Goal: Information Seeking & Learning: Learn about a topic

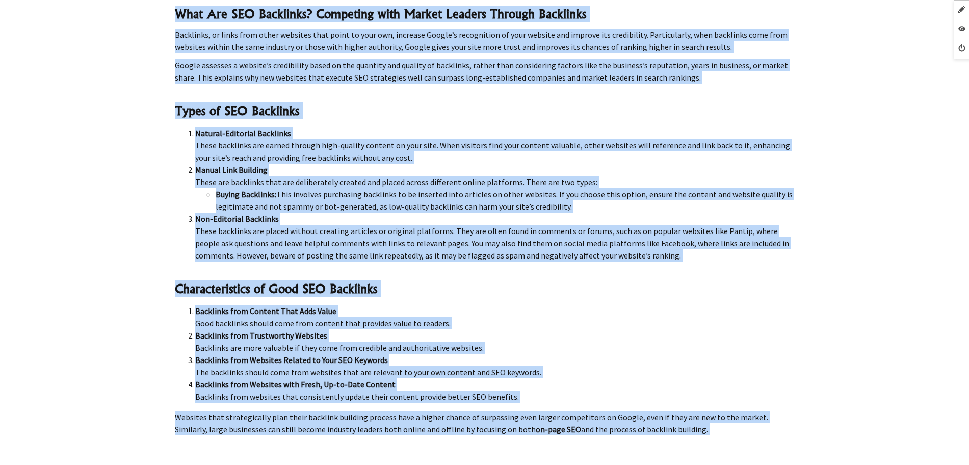
scroll to position [28633, 0]
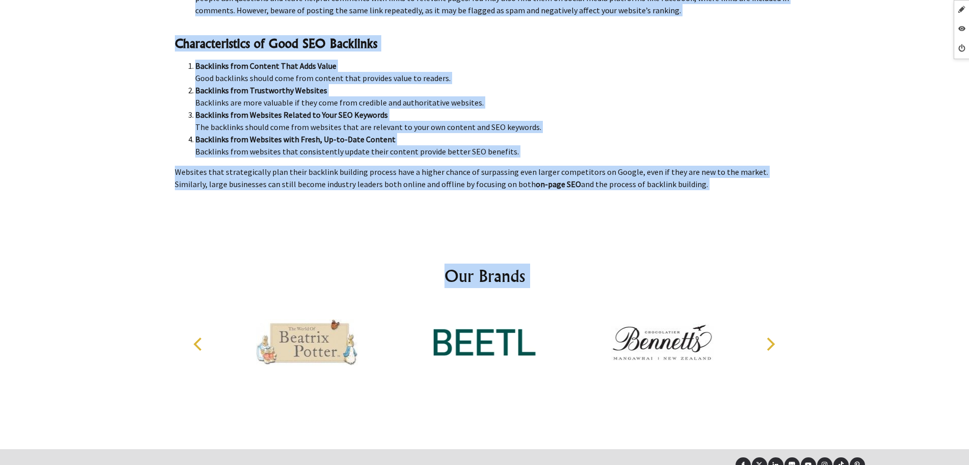
drag, startPoint x: 177, startPoint y: 140, endPoint x: 687, endPoint y: 153, distance: 509.7
copy div "Loremipsu Dolo Sit Ametconse? Adipiscin eli seddo ei tempo incididu utla etdol …"
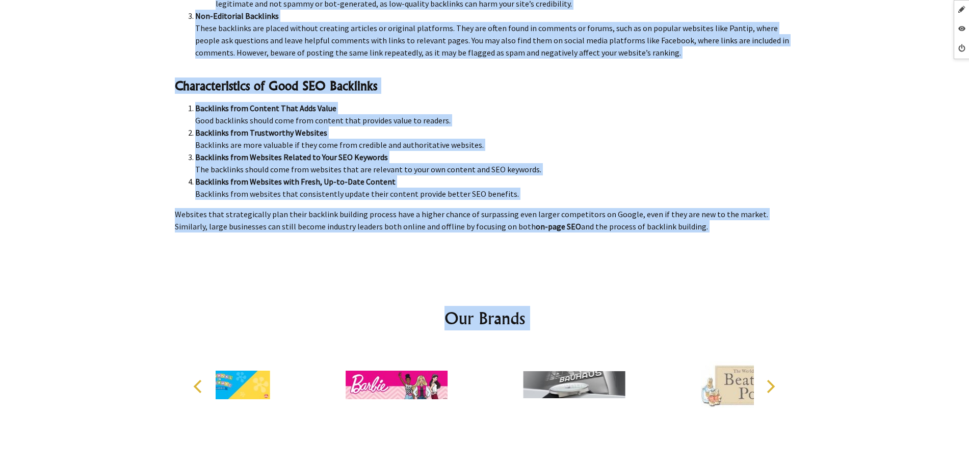
scroll to position [28633, 0]
